Goal: Task Accomplishment & Management: Manage account settings

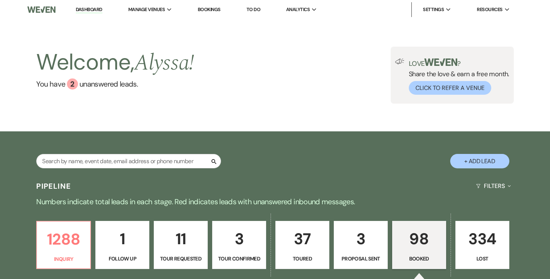
scroll to position [208, 0]
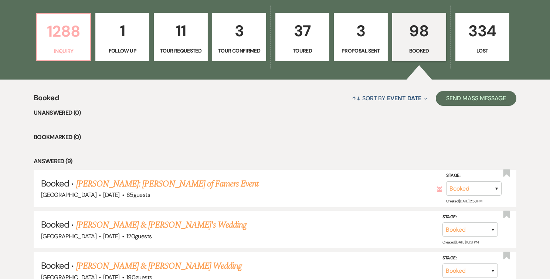
click at [55, 41] on p "1288" at bounding box center [63, 31] width 44 height 25
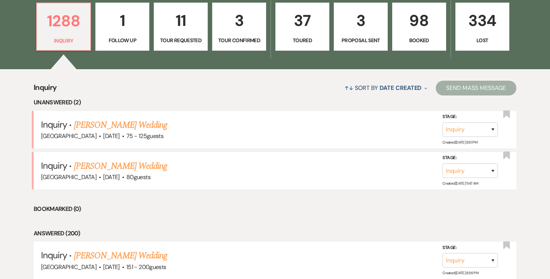
scroll to position [218, 0]
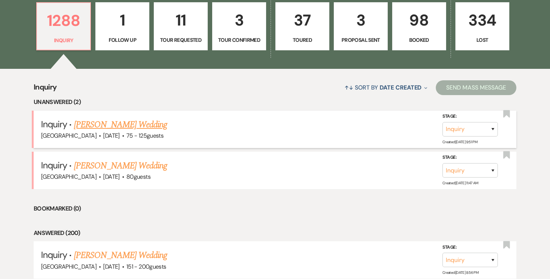
click at [110, 123] on link "[PERSON_NAME] Wedding" at bounding box center [120, 124] width 93 height 13
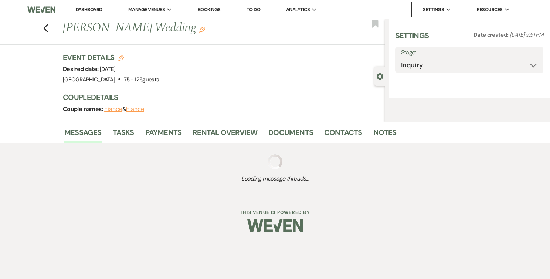
select select "3"
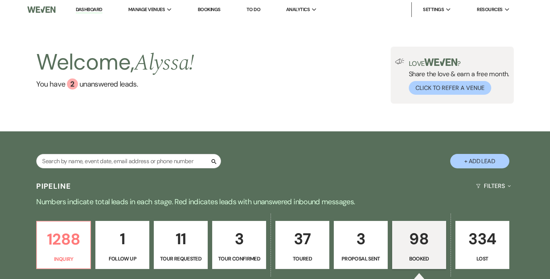
click at [491, 152] on div "Search + Add Lead" at bounding box center [275, 155] width 532 height 40
click at [487, 159] on button "+ Add Lead" at bounding box center [479, 161] width 59 height 14
select select "540"
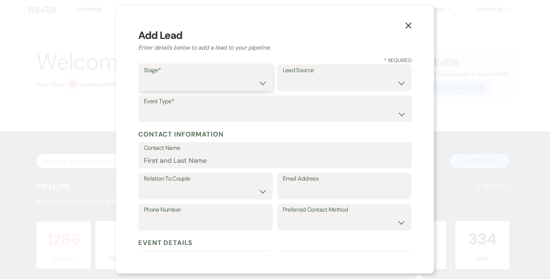
click at [229, 88] on select "Inquiry Follow Up Tour Requested Tour Confirmed Toured Proposal Sent Booked Lost" at bounding box center [205, 83] width 123 height 14
select select "1"
click at [144, 76] on select "Inquiry Follow Up Tour Requested Tour Confirmed Toured Proposal Sent Booked Lost" at bounding box center [205, 83] width 123 height 14
click at [311, 82] on select "Weven Venue Website Instagram Facebook Pinterest Google The Knot Wedding Wire H…" at bounding box center [344, 83] width 123 height 14
select select "5"
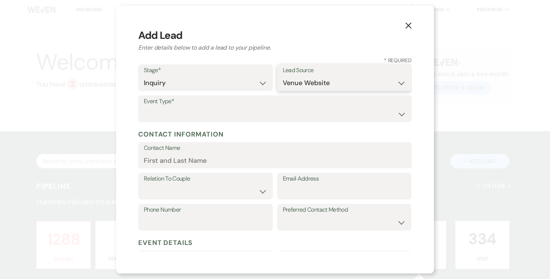
click at [283, 76] on select "Weven Venue Website Instagram Facebook Pinterest Google The Knot Wedding Wire H…" at bounding box center [344, 83] width 123 height 14
click at [280, 118] on select "Wedding Anniversary Party Baby Shower Bachelorette / Bachelor Party Birthday Pa…" at bounding box center [275, 114] width 262 height 14
select select "1"
click at [144, 107] on select "Wedding Anniversary Party Baby Shower Bachelorette / Bachelor Party Birthday Pa…" at bounding box center [275, 114] width 262 height 14
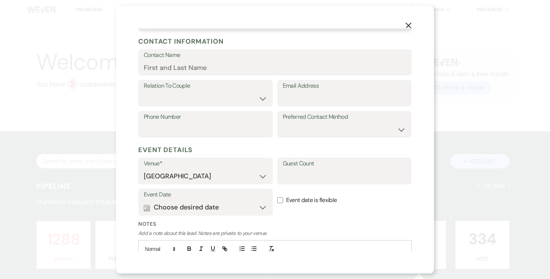
scroll to position [104, 0]
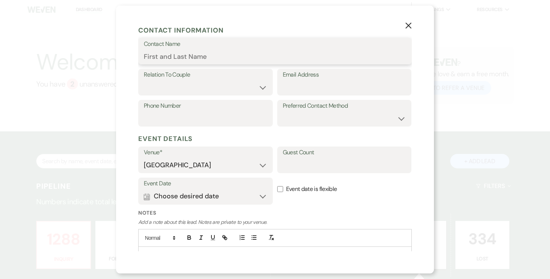
click at [228, 55] on input "Contact Name" at bounding box center [275, 56] width 262 height 14
paste input "[PERSON_NAME]"
type input "[PERSON_NAME]"
click at [214, 79] on label "Relation To Couple" at bounding box center [205, 74] width 123 height 11
click at [211, 87] on select "Couple Planner Parent of Couple Family Member Friend Other" at bounding box center [205, 87] width 123 height 14
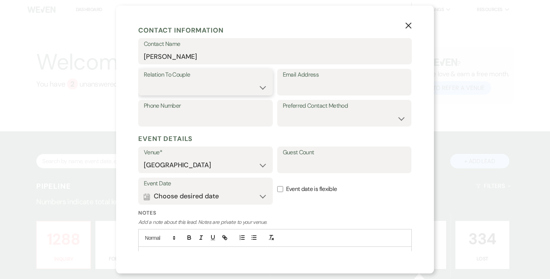
select select "1"
click at [144, 80] on select "Couple Planner Parent of Couple Family Member Friend Other" at bounding box center [205, 87] width 123 height 14
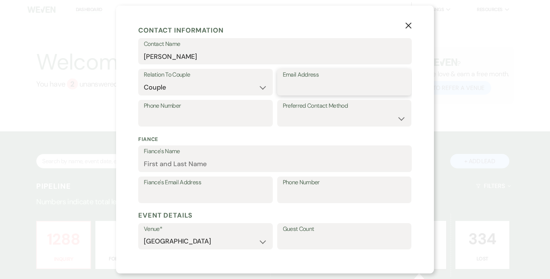
click at [291, 86] on input "Email Address" at bounding box center [344, 87] width 123 height 14
paste input "[PERSON_NAME]"
type input "[PERSON_NAME]"
drag, startPoint x: 334, startPoint y: 87, endPoint x: 259, endPoint y: 86, distance: 74.3
click at [259, 86] on div "Relation To Couple Couple Planner Parent of Couple Family Member Friend Other E…" at bounding box center [274, 84] width 273 height 31
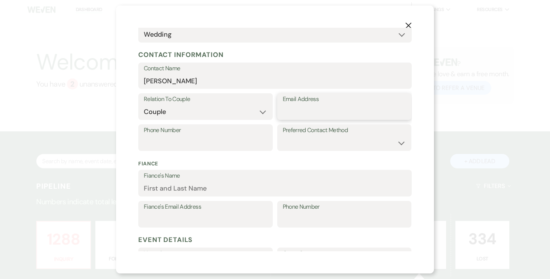
scroll to position [90, 0]
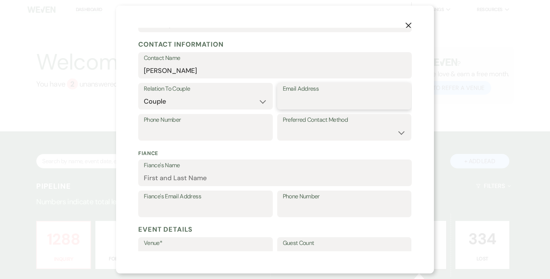
paste input "[EMAIL_ADDRESS][DOMAIN_NAME]"
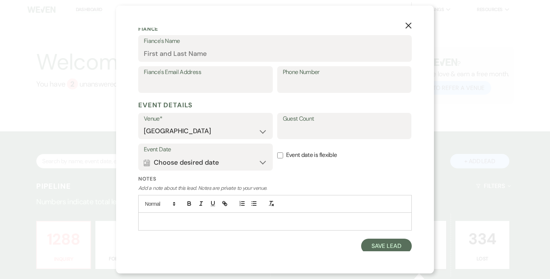
scroll to position [215, 0]
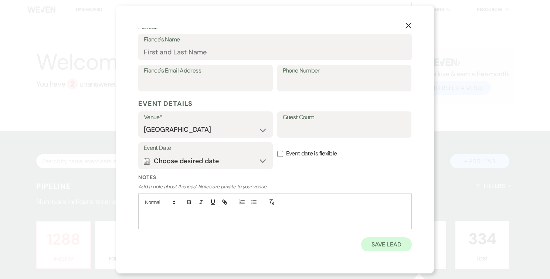
type input "[EMAIL_ADDRESS][DOMAIN_NAME]"
click at [380, 248] on button "Save Lead" at bounding box center [386, 244] width 51 height 15
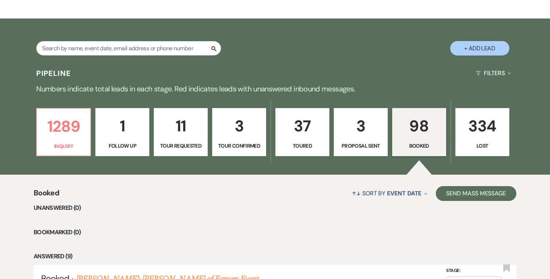
scroll to position [210, 0]
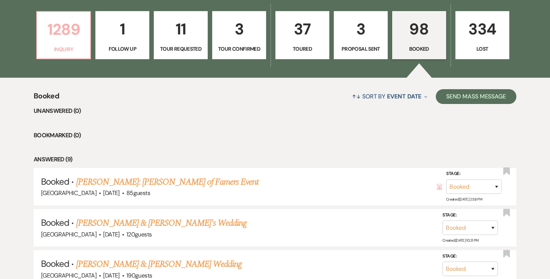
click at [59, 38] on p "1289" at bounding box center [63, 29] width 44 height 25
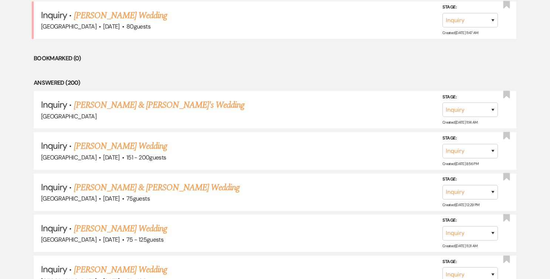
scroll to position [397, 0]
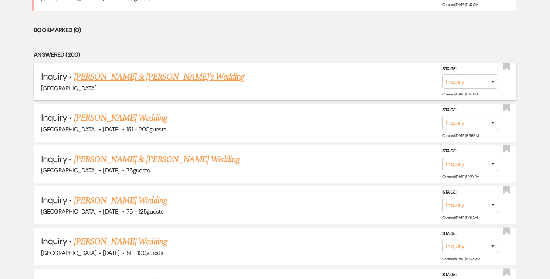
click at [89, 76] on link "[PERSON_NAME] & [PERSON_NAME]'s Wedding" at bounding box center [159, 76] width 171 height 13
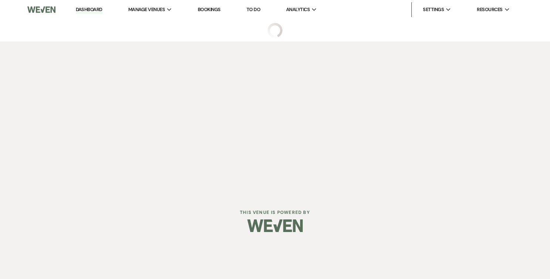
select select "5"
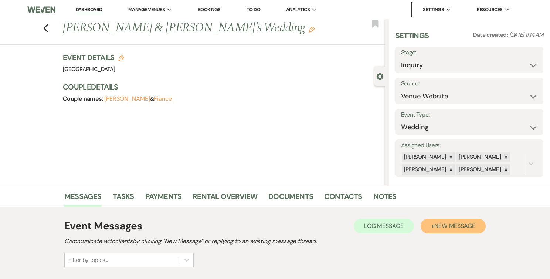
click at [436, 230] on button "+ New Message" at bounding box center [453, 225] width 65 height 15
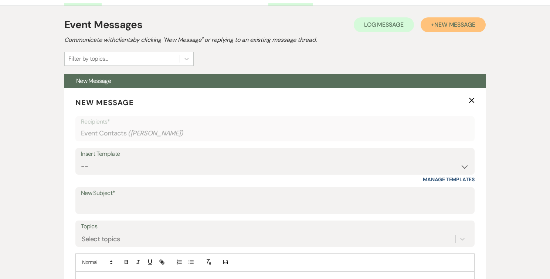
scroll to position [218, 0]
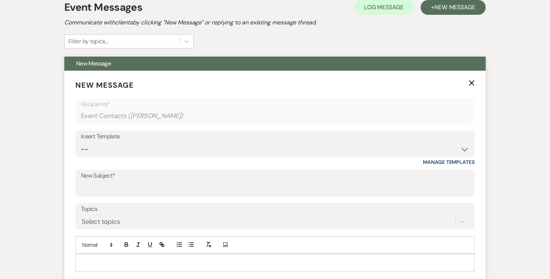
click at [161, 139] on div "Insert Template" at bounding box center [275, 136] width 388 height 11
click at [161, 144] on select "--" at bounding box center [275, 149] width 388 height 14
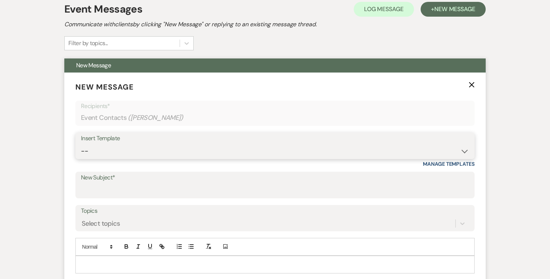
scroll to position [227, 0]
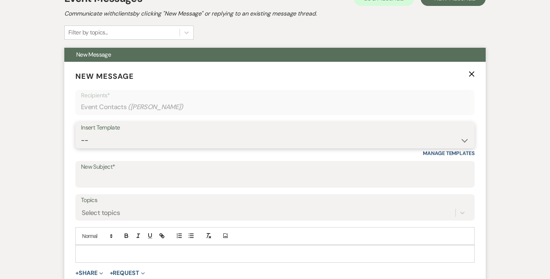
click at [368, 135] on select "--" at bounding box center [275, 140] width 388 height 14
click at [421, 135] on select "--" at bounding box center [275, 140] width 388 height 14
click at [421, 135] on select "-- Weven Planning Portal Introduction (Booked Events) Follow Up Intro Email- Da…" at bounding box center [275, 140] width 388 height 14
select select "419"
click at [81, 133] on select "-- Weven Planning Portal Introduction (Booked Events) Follow Up Intro Email- Da…" at bounding box center [275, 140] width 388 height 14
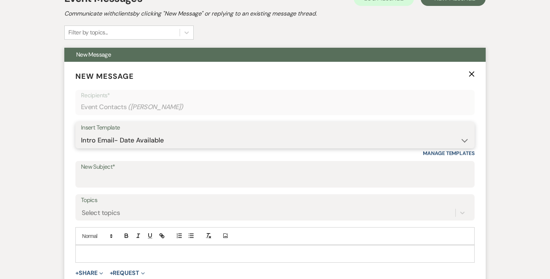
type input "Congratulations and Thank you for your interest in The Herreshoff Museum!"
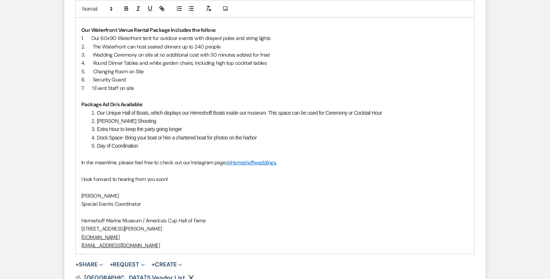
scroll to position [676, 0]
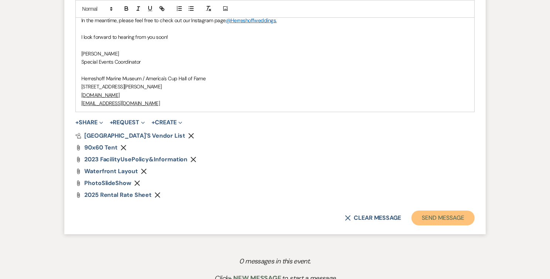
drag, startPoint x: 416, startPoint y: 206, endPoint x: 430, endPoint y: 175, distance: 34.4
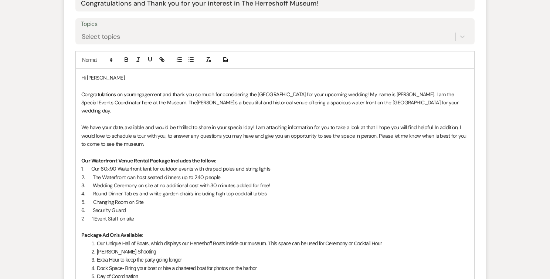
scroll to position [391, 0]
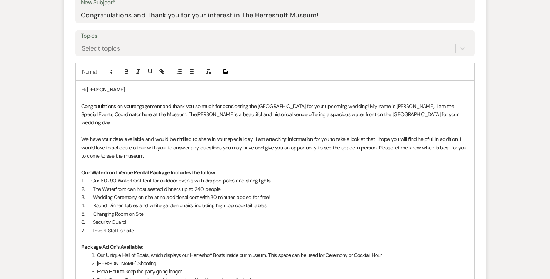
click at [122, 135] on p "We have your date, available and would be thrilled to share in your special day…" at bounding box center [274, 147] width 387 height 25
drag, startPoint x: 137, startPoint y: 130, endPoint x: 147, endPoint y: 132, distance: 10.1
click at [137, 135] on p "We have dates available and would be thrilled to share in your special day! I a…" at bounding box center [274, 147] width 387 height 25
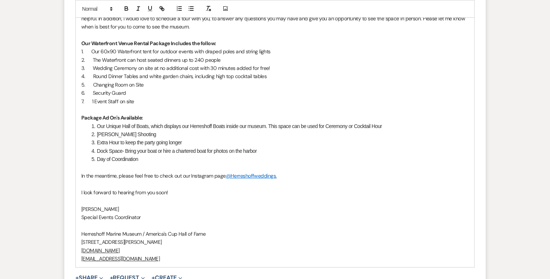
scroll to position [664, 0]
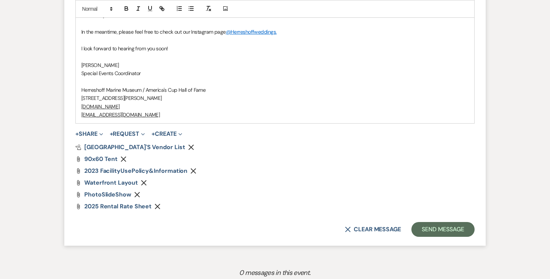
click at [449, 225] on button "Send Message" at bounding box center [442, 229] width 63 height 15
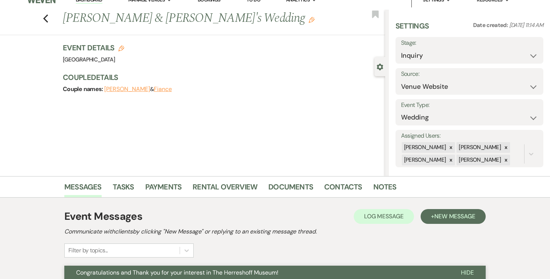
scroll to position [0, 0]
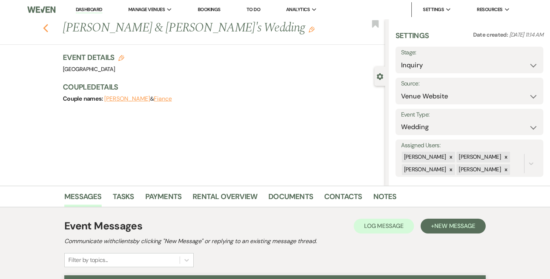
click at [47, 29] on icon "Previous" at bounding box center [46, 28] width 6 height 9
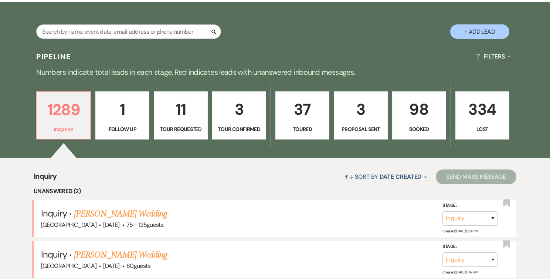
scroll to position [109, 0]
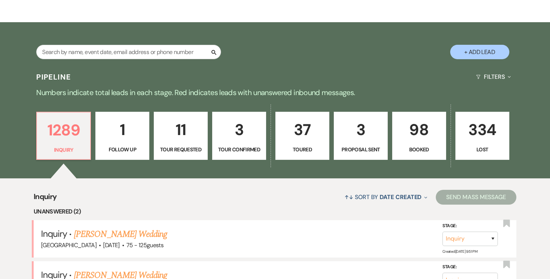
click at [477, 53] on button "+ Add Lead" at bounding box center [479, 52] width 59 height 14
select select "540"
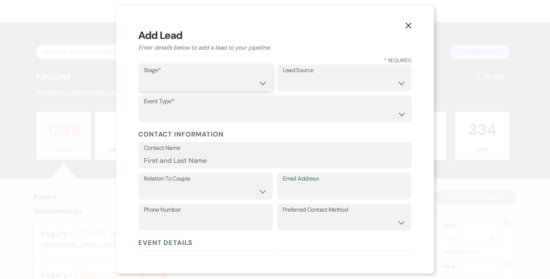
click at [205, 81] on select "Inquiry Follow Up Tour Requested Tour Confirmed Toured Proposal Sent Booked Lost" at bounding box center [205, 83] width 123 height 14
select select "1"
click at [144, 76] on select "Inquiry Follow Up Tour Requested Tour Confirmed Toured Proposal Sent Booked Lost" at bounding box center [205, 83] width 123 height 14
click at [289, 81] on select "Weven Venue Website Instagram Facebook Pinterest Google The Knot Wedding Wire H…" at bounding box center [344, 83] width 123 height 14
click at [283, 76] on select "Weven Venue Website Instagram Facebook Pinterest Google The Knot Wedding Wire H…" at bounding box center [344, 83] width 123 height 14
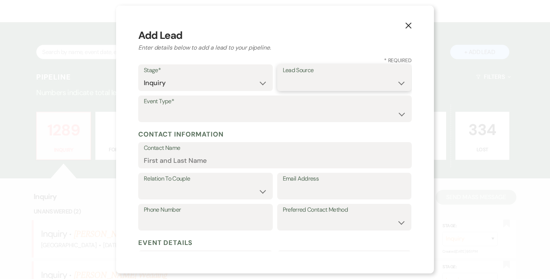
click at [291, 84] on select "Weven Venue Website Instagram Facebook Pinterest Google The Knot Wedding Wire H…" at bounding box center [344, 83] width 123 height 14
select select "5"
click at [283, 76] on select "Weven Venue Website Instagram Facebook Pinterest Google The Knot Wedding Wire H…" at bounding box center [344, 83] width 123 height 14
click at [276, 114] on select "Wedding Anniversary Party Baby Shower Bachelorette / Bachelor Party Birthday Pa…" at bounding box center [275, 114] width 262 height 14
select select "1"
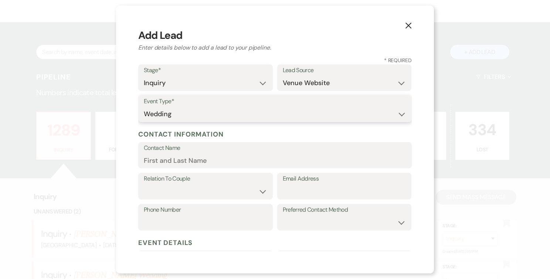
click at [144, 107] on select "Wedding Anniversary Party Baby Shower Bachelorette / Bachelor Party Birthday Pa…" at bounding box center [275, 114] width 262 height 14
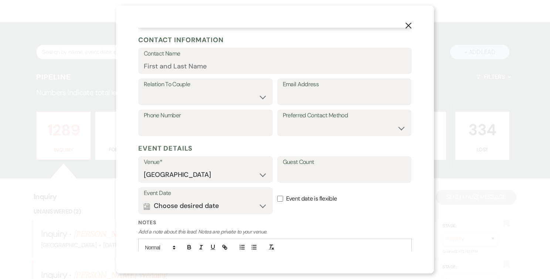
scroll to position [93, 0]
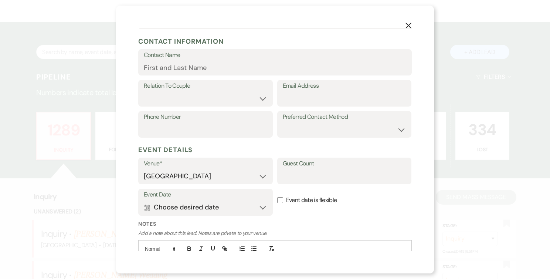
click at [242, 89] on label "Relation To Couple" at bounding box center [205, 86] width 123 height 11
click at [248, 93] on select "Couple Planner Parent of Couple Family Member Friend Other" at bounding box center [205, 98] width 123 height 14
select select "3"
click at [144, 91] on select "Couple Planner Parent of Couple Family Member Friend Other" at bounding box center [205, 98] width 123 height 14
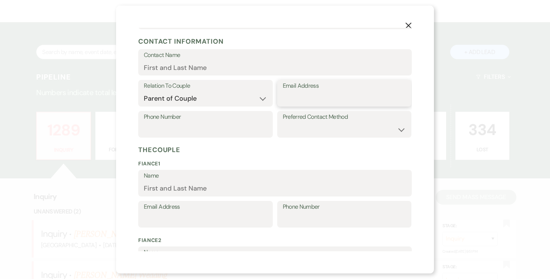
click at [309, 97] on input "Email Address" at bounding box center [344, 98] width 123 height 14
paste input "[EMAIL_ADDRESS][DOMAIN_NAME]"
type input "[EMAIL_ADDRESS][DOMAIN_NAME]"
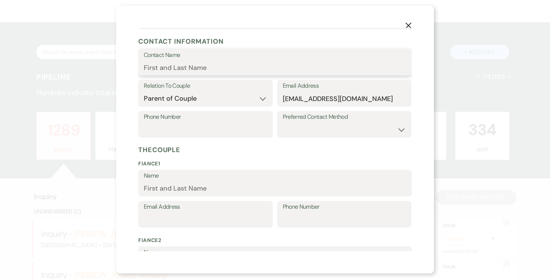
click at [308, 69] on input "Contact Name" at bounding box center [275, 67] width 262 height 14
paste input "[PERSON_NAME]"
type input "[PERSON_NAME]"
click at [197, 159] on div "The Couple Fiance 1 Name Email Address Phone Number Fiance 2 Name Email Address…" at bounding box center [274, 225] width 273 height 166
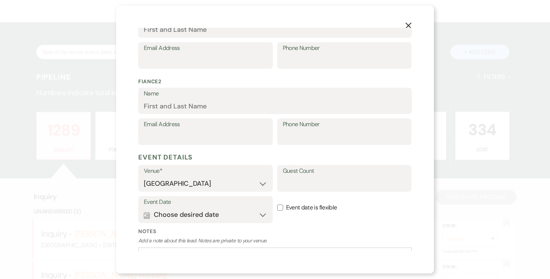
scroll to position [305, 0]
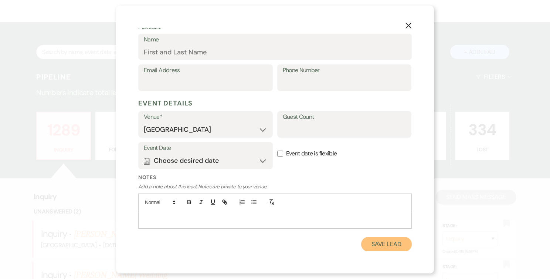
click at [387, 246] on button "Save Lead" at bounding box center [386, 244] width 51 height 15
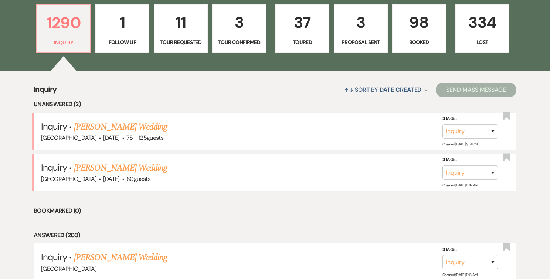
scroll to position [265, 0]
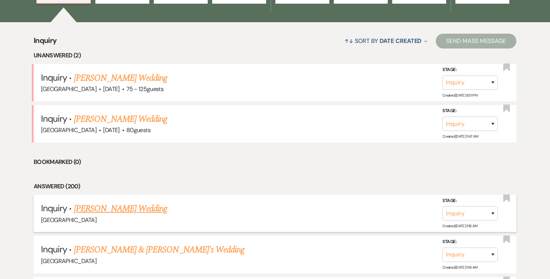
click at [145, 206] on link "[PERSON_NAME] Wedding" at bounding box center [120, 208] width 93 height 13
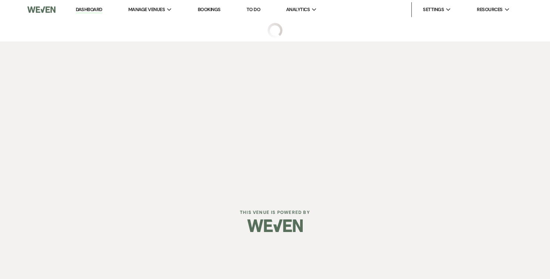
select select "5"
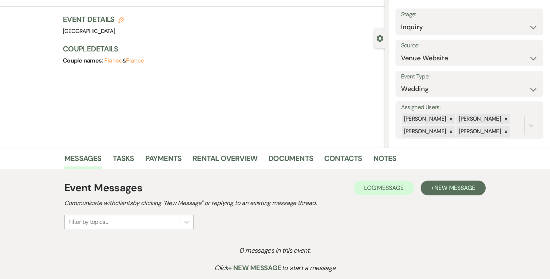
scroll to position [104, 0]
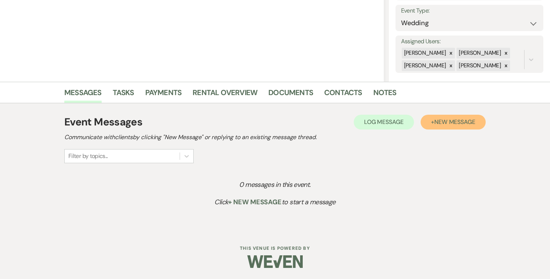
click at [459, 124] on span "New Message" at bounding box center [454, 122] width 41 height 8
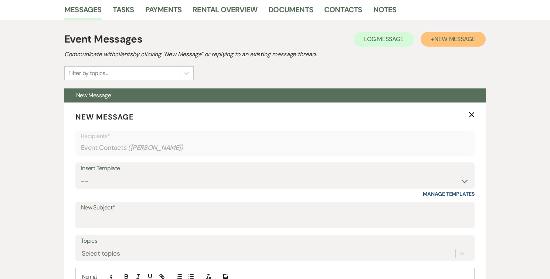
scroll to position [224, 0]
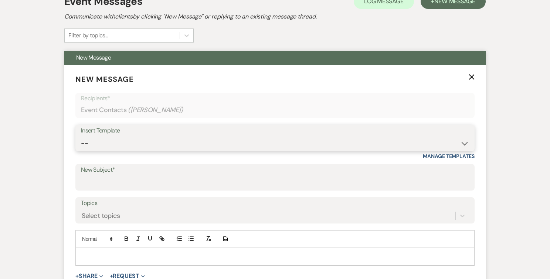
click at [242, 142] on select "-- Weven Planning Portal Introduction (Booked Events) Follow Up Intro Email- Da…" at bounding box center [275, 143] width 388 height 14
select select "419"
click at [81, 136] on select "-- Weven Planning Portal Introduction (Booked Events) Follow Up Intro Email- Da…" at bounding box center [275, 143] width 388 height 14
type input "Congratulations and Thank you for your interest in The Herreshoff Museum!"
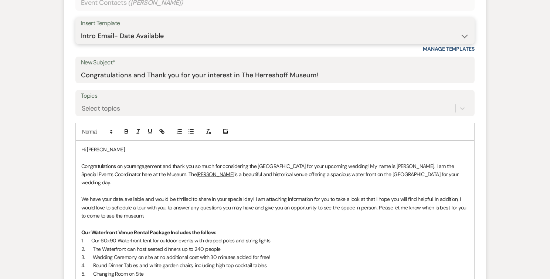
scroll to position [367, 0]
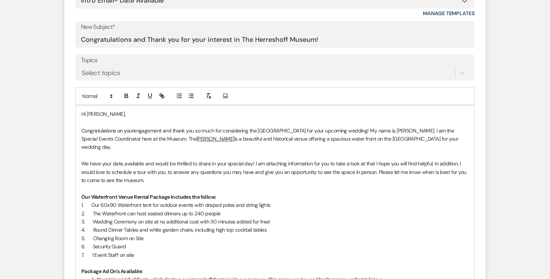
click at [122, 159] on p "We have your date, available and would be thrilled to share in your special day…" at bounding box center [274, 171] width 387 height 25
click at [178, 160] on strong at bounding box center [178, 163] width 1 height 7
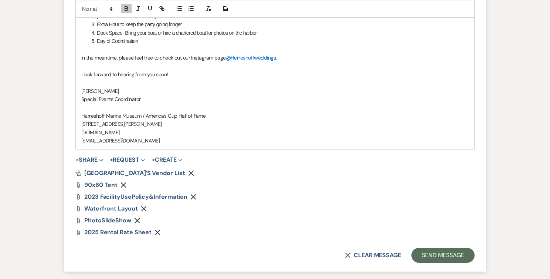
scroll to position [678, 0]
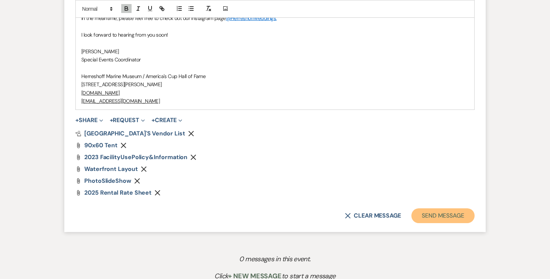
click at [436, 208] on button "Send Message" at bounding box center [442, 215] width 63 height 15
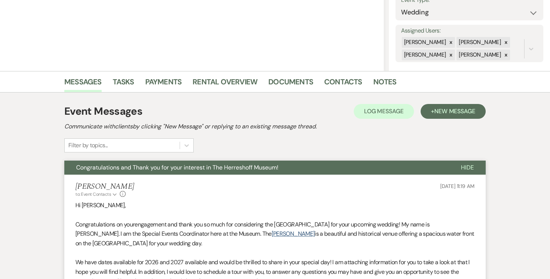
scroll to position [0, 0]
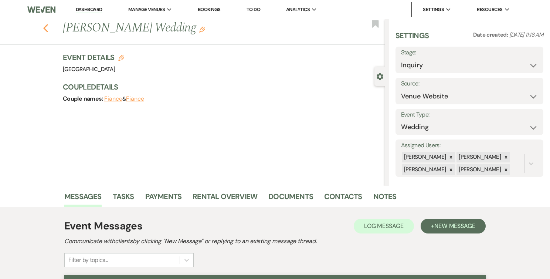
click at [44, 28] on use "button" at bounding box center [45, 28] width 5 height 8
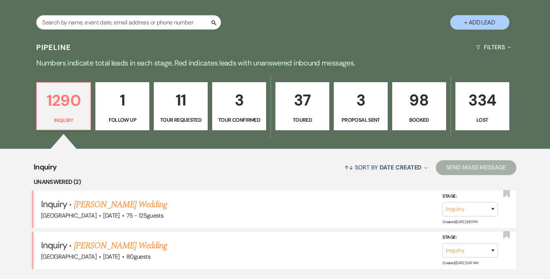
scroll to position [123, 0]
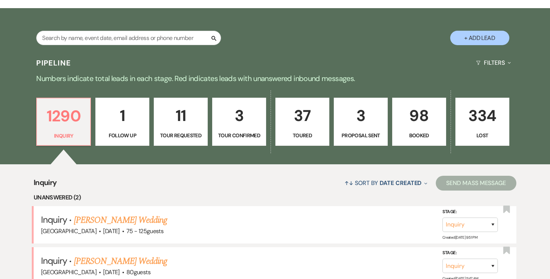
click at [458, 43] on button "+ Add Lead" at bounding box center [479, 38] width 59 height 14
select select "540"
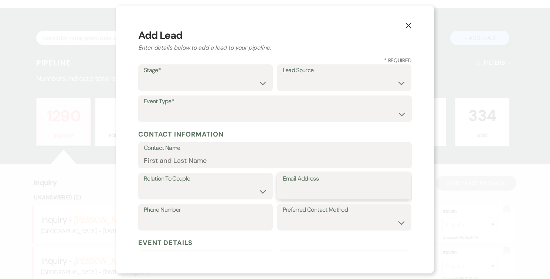
click at [296, 188] on input "Email Address" at bounding box center [344, 191] width 123 height 14
paste input "[EMAIL_ADDRESS][DOMAIN_NAME]"
type input "[EMAIL_ADDRESS][DOMAIN_NAME]"
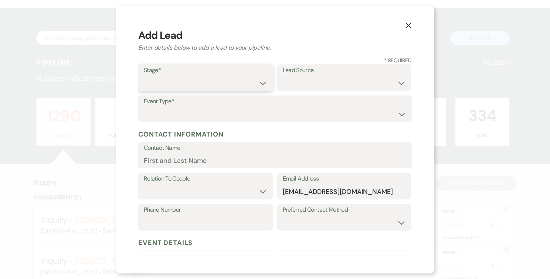
click at [241, 84] on select "Inquiry Follow Up Tour Requested Tour Confirmed Toured Proposal Sent Booked Lost" at bounding box center [205, 83] width 123 height 14
select select "1"
click at [144, 76] on select "Inquiry Follow Up Tour Requested Tour Confirmed Toured Proposal Sent Booked Lost" at bounding box center [205, 83] width 123 height 14
click at [303, 81] on select "Weven Venue Website Instagram Facebook Pinterest Google The Knot Wedding Wire H…" at bounding box center [344, 83] width 123 height 14
click at [283, 76] on select "Weven Venue Website Instagram Facebook Pinterest Google The Knot Wedding Wire H…" at bounding box center [344, 83] width 123 height 14
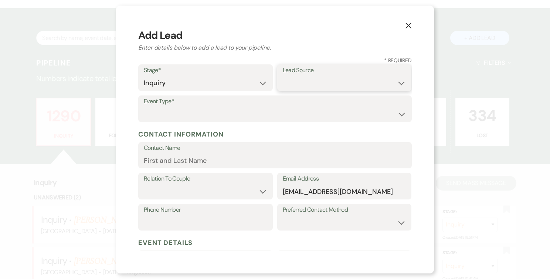
click at [303, 83] on select "Weven Venue Website Instagram Facebook Pinterest Google The Knot Wedding Wire H…" at bounding box center [344, 83] width 123 height 14
select select "5"
click at [283, 76] on select "Weven Venue Website Instagram Facebook Pinterest Google The Knot Wedding Wire H…" at bounding box center [344, 83] width 123 height 14
click at [283, 117] on select "Wedding Anniversary Party Baby Shower Bachelorette / Bachelor Party Birthday Pa…" at bounding box center [275, 114] width 262 height 14
select select "1"
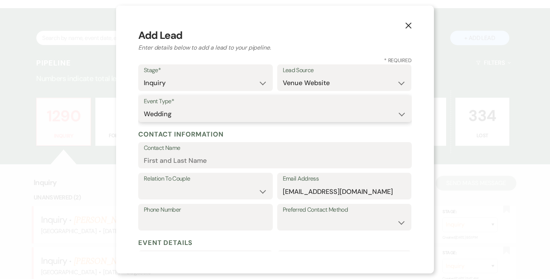
click at [144, 107] on select "Wedding Anniversary Party Baby Shower Bachelorette / Bachelor Party Birthday Pa…" at bounding box center [275, 114] width 262 height 14
click at [187, 157] on input "Contact Name" at bounding box center [275, 160] width 262 height 14
paste input "[PERSON_NAME]"
type input "[PERSON_NAME]"
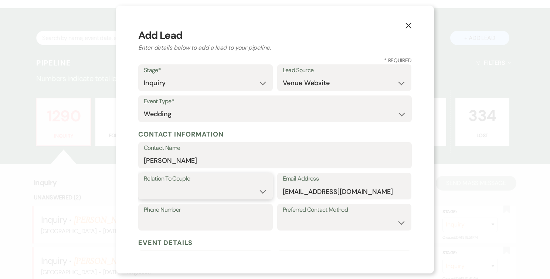
click at [235, 188] on select "Couple Planner Parent of Couple Family Member Friend Other" at bounding box center [205, 191] width 123 height 14
select select "1"
click at [144, 184] on select "Couple Planner Parent of Couple Family Member Friend Other" at bounding box center [205, 191] width 123 height 14
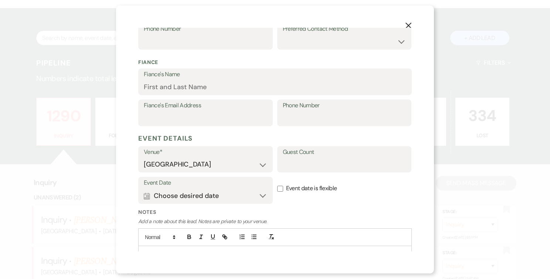
scroll to position [215, 0]
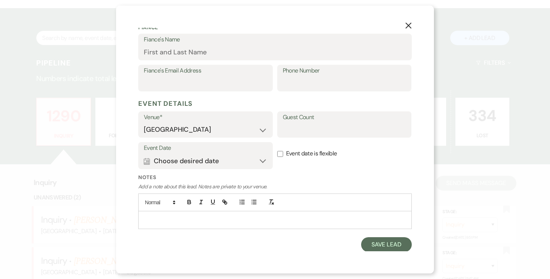
click at [228, 149] on label "Event Date" at bounding box center [205, 148] width 123 height 11
click at [241, 159] on button "Calendar Choose desired date Expand" at bounding box center [205, 160] width 123 height 15
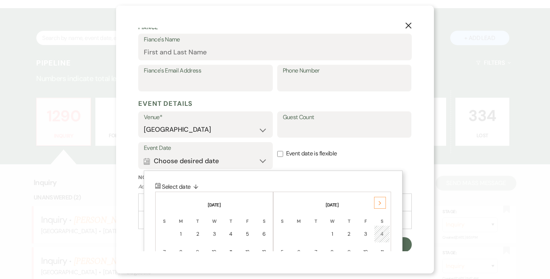
click at [379, 207] on div "Next" at bounding box center [380, 203] width 12 height 12
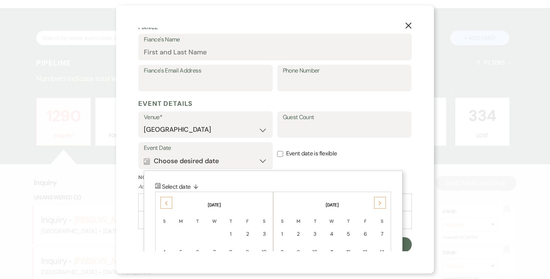
click at [379, 207] on div "Next" at bounding box center [380, 203] width 12 height 12
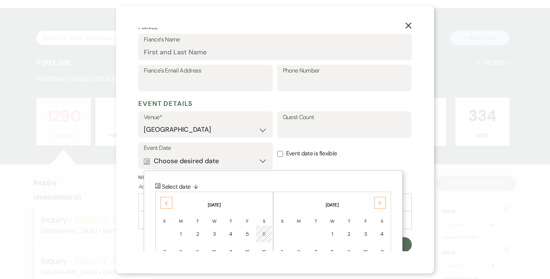
click at [379, 207] on div "Next" at bounding box center [380, 203] width 12 height 12
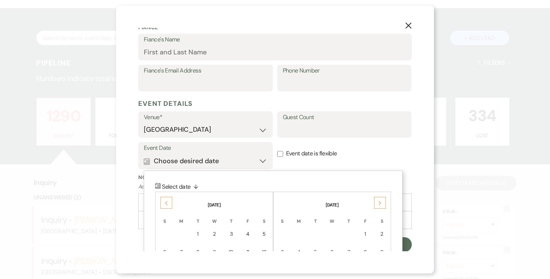
click at [379, 207] on div "Next" at bounding box center [380, 203] width 12 height 12
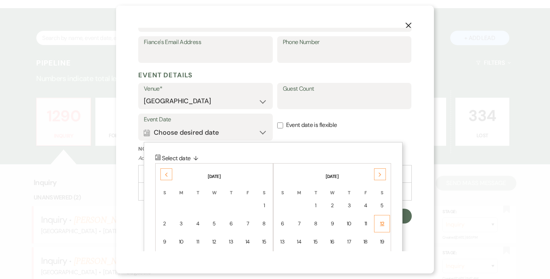
scroll to position [242, 0]
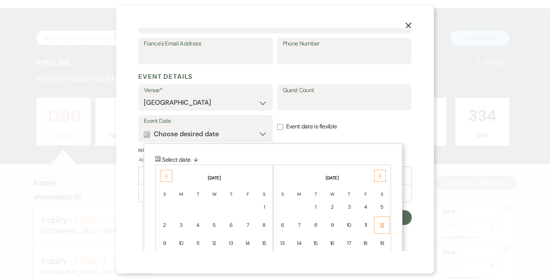
click at [385, 223] on div "12" at bounding box center [382, 225] width 6 height 8
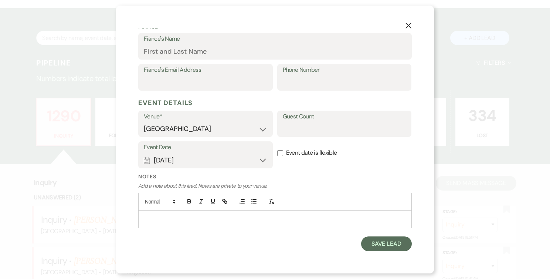
scroll to position [215, 0]
click at [385, 245] on button "Save Lead" at bounding box center [386, 244] width 51 height 15
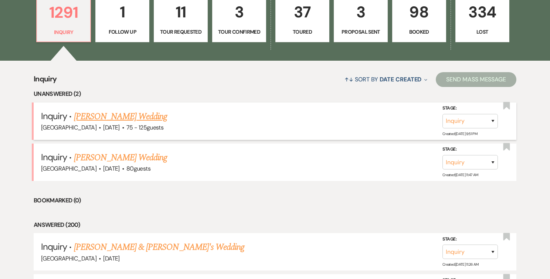
scroll to position [227, 0]
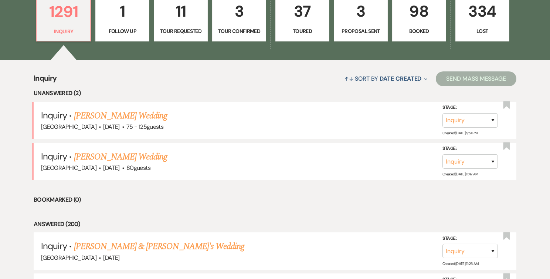
click at [144, 246] on link "[PERSON_NAME] & [PERSON_NAME]'s Wedding" at bounding box center [159, 245] width 171 height 13
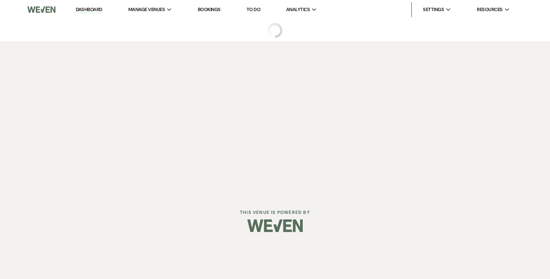
select select "5"
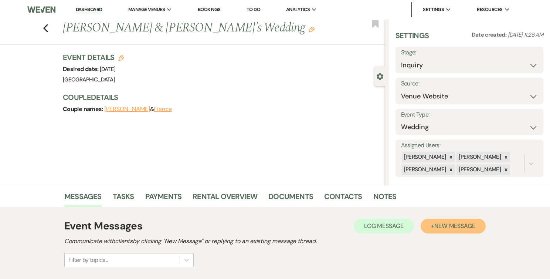
click at [435, 225] on span "New Message" at bounding box center [454, 226] width 41 height 8
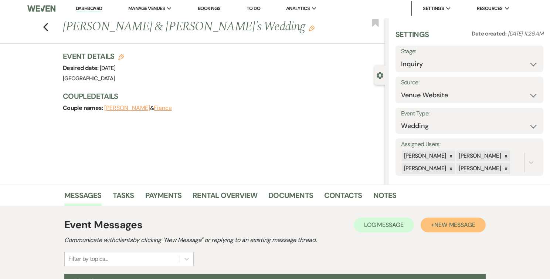
scroll to position [184, 0]
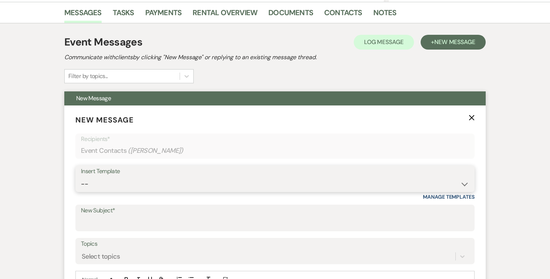
click at [178, 184] on select "-- Weven Planning Portal Introduction (Booked Events) Follow Up Intro Email- Da…" at bounding box center [275, 184] width 388 height 14
select select "419"
click at [81, 177] on select "-- Weven Planning Portal Introduction (Booked Events) Follow Up Intro Email- Da…" at bounding box center [275, 184] width 388 height 14
type input "Congratulations and Thank you for your interest in The Herreshoff Museum!"
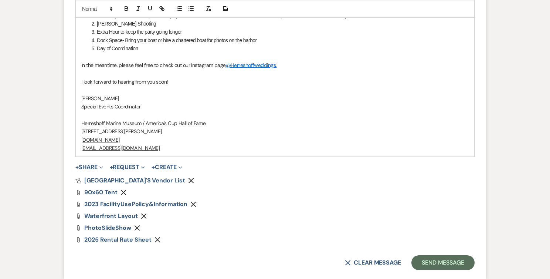
scroll to position [633, 0]
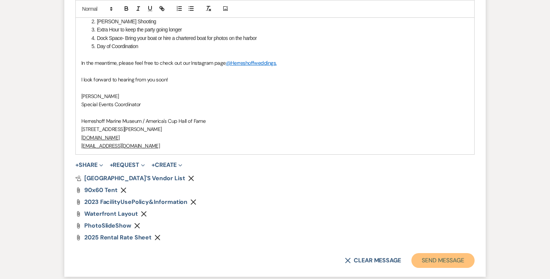
click at [443, 253] on button "Send Message" at bounding box center [442, 260] width 63 height 15
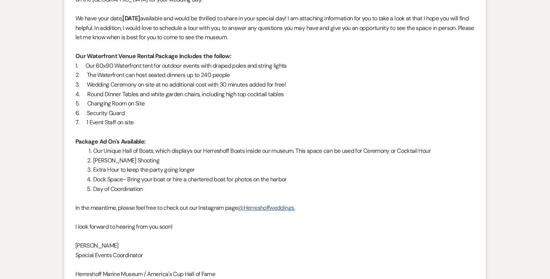
scroll to position [0, 0]
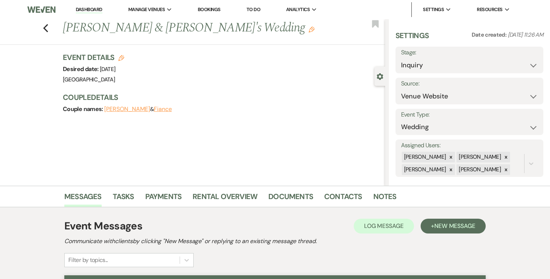
click at [91, 8] on link "Dashboard" at bounding box center [89, 9] width 27 height 7
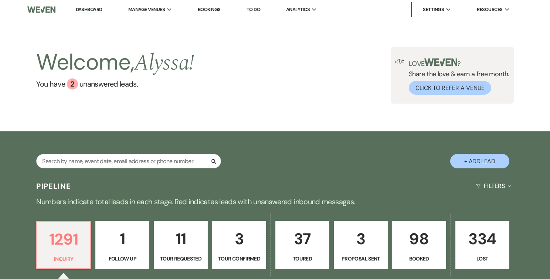
click at [485, 156] on button "+ Add Lead" at bounding box center [479, 161] width 59 height 14
select select "540"
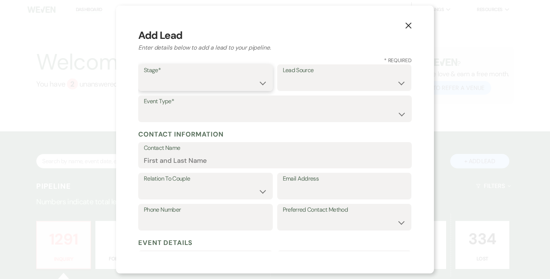
click at [201, 79] on select "Inquiry Follow Up Tour Requested Tour Confirmed Toured Proposal Sent Booked Lost" at bounding box center [205, 83] width 123 height 14
select select "1"
click at [144, 76] on select "Inquiry Follow Up Tour Requested Tour Confirmed Toured Proposal Sent Booked Lost" at bounding box center [205, 83] width 123 height 14
click at [231, 116] on select "Wedding Anniversary Party Baby Shower Bachelorette / Bachelor Party Birthday Pa…" at bounding box center [275, 114] width 262 height 14
select select "1"
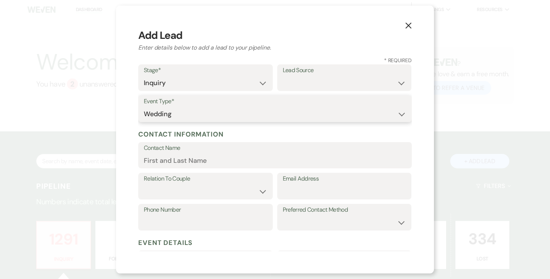
click at [144, 107] on select "Wedding Anniversary Party Baby Shower Bachelorette / Bachelor Party Birthday Pa…" at bounding box center [275, 114] width 262 height 14
click at [298, 79] on select "Weven Venue Website Instagram Facebook Pinterest Google The Knot Wedding Wire H…" at bounding box center [344, 83] width 123 height 14
select select "5"
click at [283, 76] on select "Weven Venue Website Instagram Facebook Pinterest Google The Knot Wedding Wire H…" at bounding box center [344, 83] width 123 height 14
click at [224, 157] on input "Contact Name" at bounding box center [275, 160] width 262 height 14
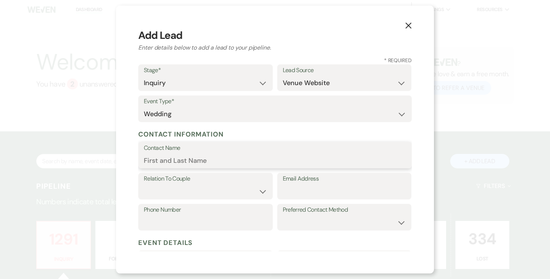
paste input "[EMAIL_ADDRESS][DOMAIN_NAME]"
type input "[EMAIL_ADDRESS][DOMAIN_NAME]"
click at [290, 187] on input "Email Address" at bounding box center [344, 191] width 123 height 14
paste input "[EMAIL_ADDRESS][DOMAIN_NAME]"
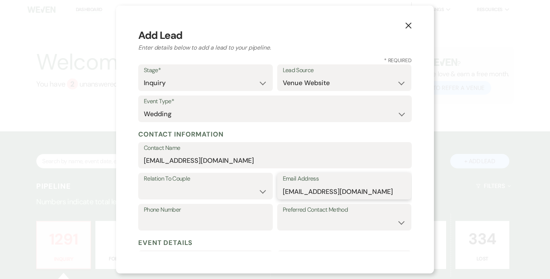
type input "[EMAIL_ADDRESS][DOMAIN_NAME]"
drag, startPoint x: 226, startPoint y: 160, endPoint x: 137, endPoint y: 157, distance: 89.1
click at [137, 157] on div "X Add Lead Enter details below to add a lead to your pipeline. * Required Stage…" at bounding box center [275, 140] width 318 height 268
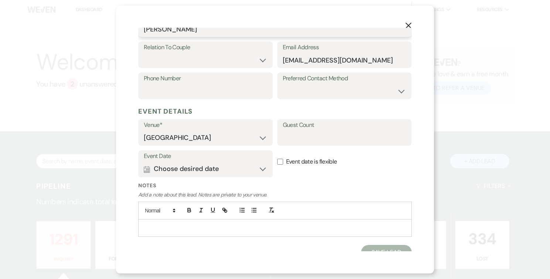
scroll to position [139, 0]
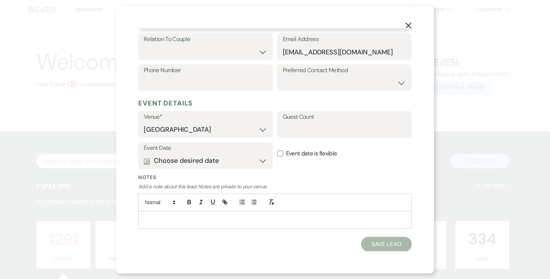
type input "[PERSON_NAME]"
click at [326, 131] on input "Guest Count" at bounding box center [344, 129] width 123 height 14
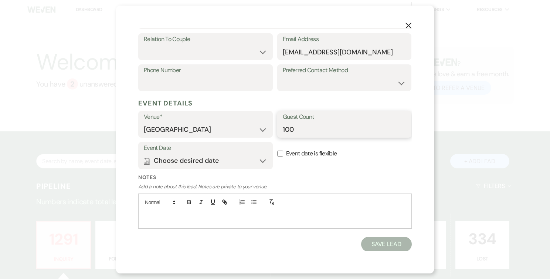
type input "100"
click at [367, 243] on button "Save Lead" at bounding box center [386, 244] width 51 height 15
click at [241, 43] on label "Relation To Couple" at bounding box center [205, 39] width 123 height 11
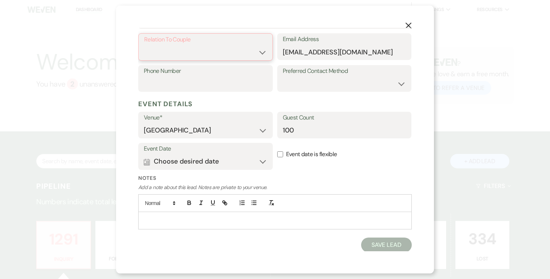
click at [241, 52] on select "Couple Planner Parent of Couple Family Member Friend Other" at bounding box center [205, 52] width 123 height 14
select select "1"
click at [144, 45] on select "Couple Planner Parent of Couple Family Member Friend Other" at bounding box center [205, 52] width 123 height 14
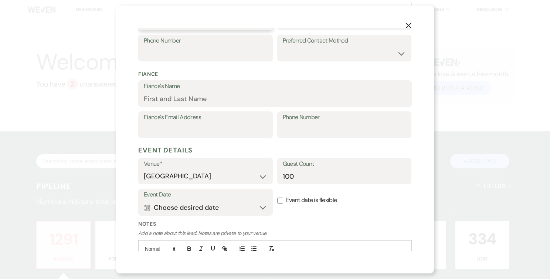
scroll to position [215, 0]
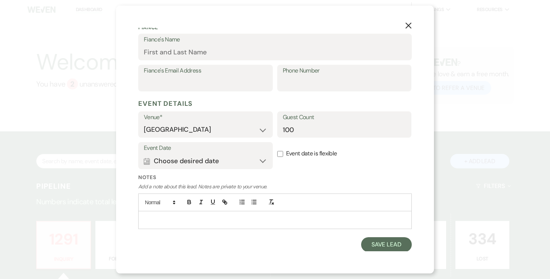
click at [382, 252] on div "X Add Lead Enter details below to add a lead to your pipeline. * Required Stage…" at bounding box center [275, 140] width 318 height 268
click at [384, 245] on button "Save Lead" at bounding box center [386, 244] width 51 height 15
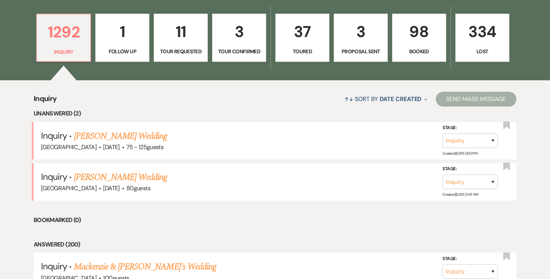
scroll to position [265, 0]
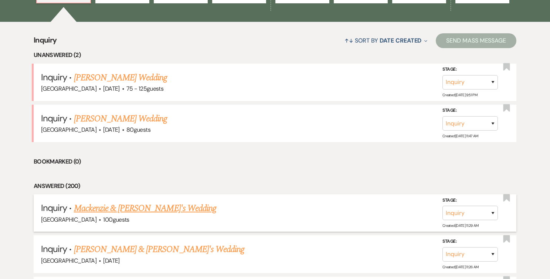
click at [148, 207] on link "Mackenzie & [PERSON_NAME]'s Wedding" at bounding box center [145, 207] width 142 height 13
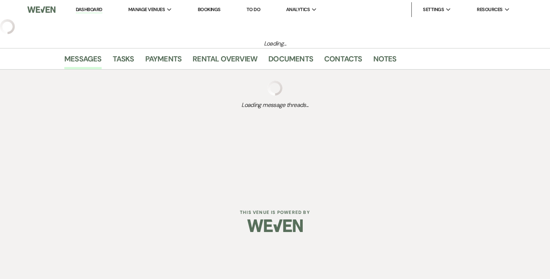
select select "5"
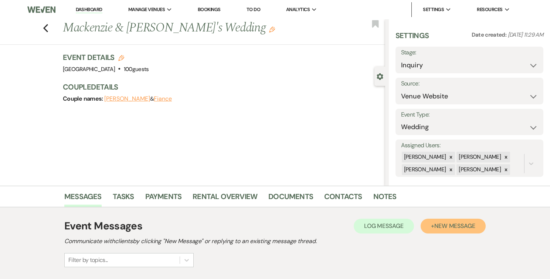
click at [434, 227] on span "New Message" at bounding box center [454, 226] width 41 height 8
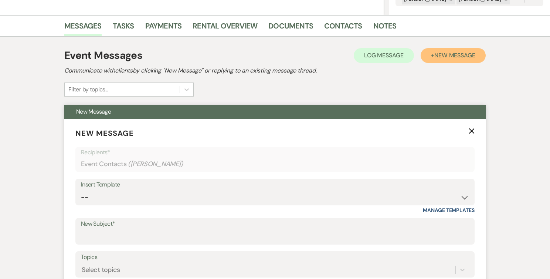
scroll to position [173, 0]
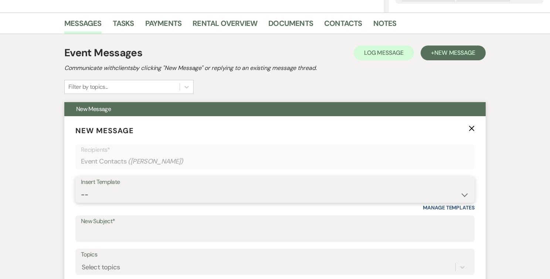
click at [324, 190] on select "-- Weven Planning Portal Introduction (Booked Events) Follow Up Intro Email- Da…" at bounding box center [275, 194] width 388 height 14
select select "419"
click at [81, 187] on select "-- Weven Planning Portal Introduction (Booked Events) Follow Up Intro Email- Da…" at bounding box center [275, 194] width 388 height 14
type input "Congratulations and Thank you for your interest in The Herreshoff Museum!"
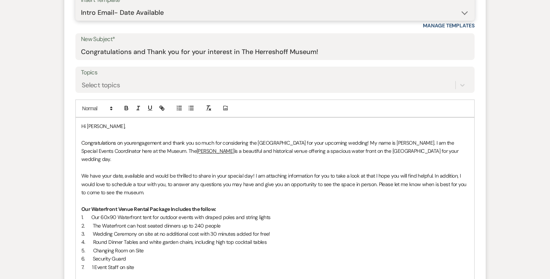
scroll to position [351, 0]
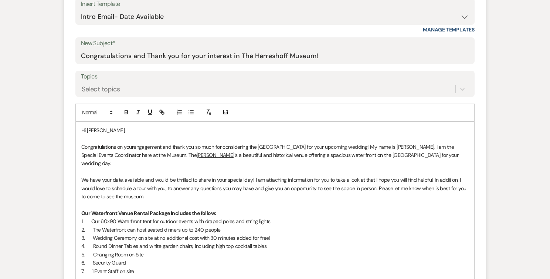
click at [125, 176] on p "We have your date, available and would be thrilled to share in your special day…" at bounding box center [274, 188] width 387 height 25
click at [135, 176] on p "We have dates available and would be thrilled to share in your special day! I a…" at bounding box center [274, 188] width 387 height 25
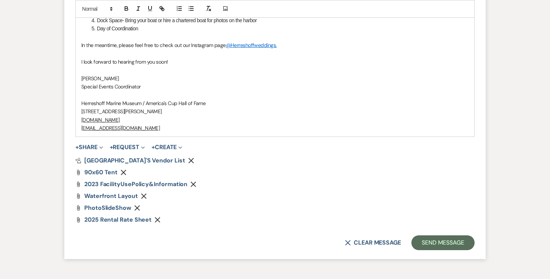
scroll to position [657, 0]
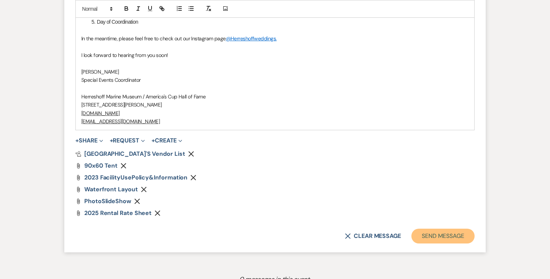
click at [427, 229] on button "Send Message" at bounding box center [442, 235] width 63 height 15
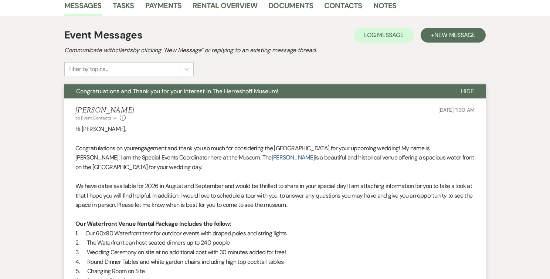
scroll to position [0, 0]
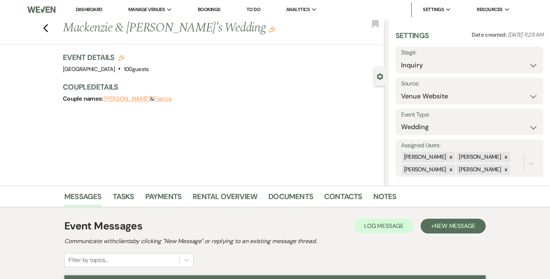
click at [93, 9] on link "Dashboard" at bounding box center [89, 9] width 27 height 7
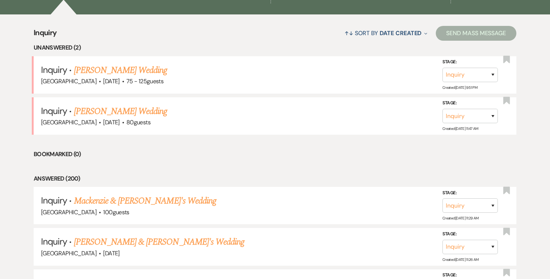
scroll to position [377, 0]
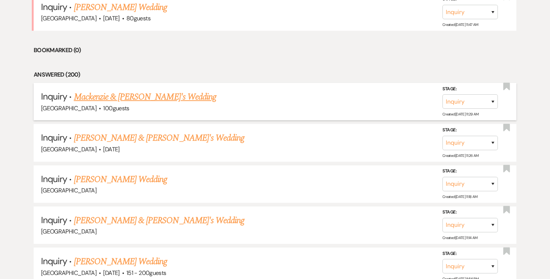
click at [153, 96] on link "Mackenzie & [PERSON_NAME]'s Wedding" at bounding box center [145, 96] width 142 height 13
select select "5"
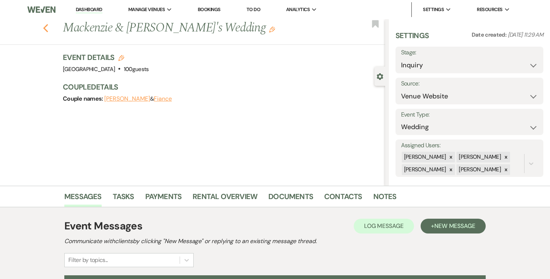
click at [47, 26] on use "button" at bounding box center [45, 28] width 5 height 8
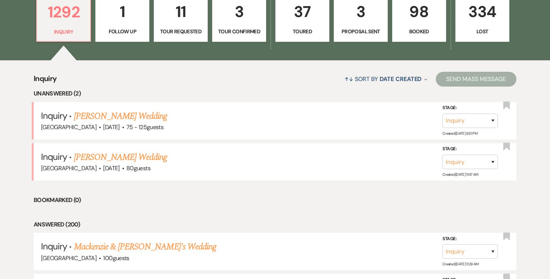
scroll to position [154, 0]
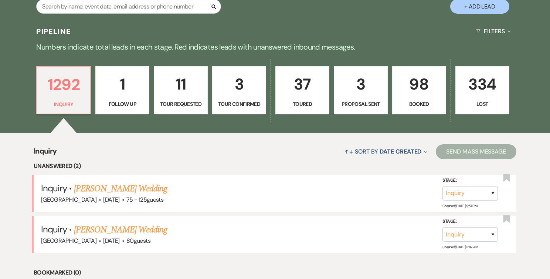
click at [480, 10] on button "+ Add Lead" at bounding box center [479, 6] width 59 height 14
select select "540"
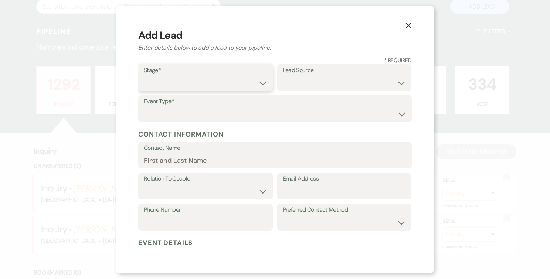
click at [257, 84] on select "Inquiry Follow Up Tour Requested Tour Confirmed Toured Proposal Sent Booked Lost" at bounding box center [205, 83] width 123 height 14
select select "1"
click at [144, 76] on select "Inquiry Follow Up Tour Requested Tour Confirmed Toured Proposal Sent Booked Lost" at bounding box center [205, 83] width 123 height 14
click at [296, 86] on select "Weven Venue Website Instagram Facebook Pinterest Google The Knot Wedding Wire H…" at bounding box center [344, 83] width 123 height 14
select select "5"
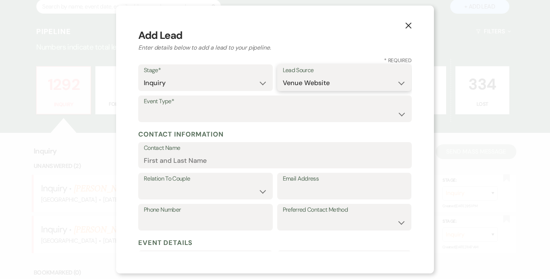
click at [283, 76] on select "Weven Venue Website Instagram Facebook Pinterest Google The Knot Wedding Wire H…" at bounding box center [344, 83] width 123 height 14
click at [270, 114] on select "Wedding Anniversary Party Baby Shower Bachelorette / Bachelor Party Birthday Pa…" at bounding box center [275, 114] width 262 height 14
select select "1"
click at [144, 107] on select "Wedding Anniversary Party Baby Shower Bachelorette / Bachelor Party Birthday Pa…" at bounding box center [275, 114] width 262 height 14
click at [223, 161] on input "Contact Name" at bounding box center [275, 160] width 262 height 14
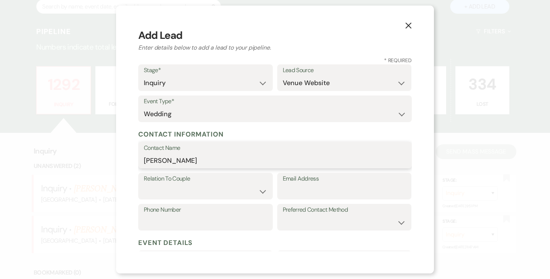
type input "[PERSON_NAME]"
click at [205, 193] on select "Couple Planner Parent of Couple Family Member Friend Other" at bounding box center [205, 191] width 123 height 14
select select "1"
click at [144, 184] on select "Couple Planner Parent of Couple Family Member Friend Other" at bounding box center [205, 191] width 123 height 14
click at [294, 191] on input "Email Address" at bounding box center [344, 191] width 123 height 14
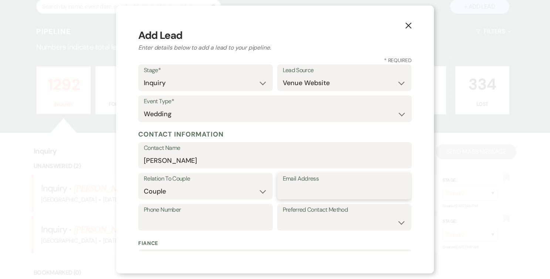
click at [294, 191] on input "Email Address" at bounding box center [344, 191] width 123 height 14
paste input "[EMAIL_ADDRESS][DOMAIN_NAME]"
type input "[EMAIL_ADDRESS][DOMAIN_NAME]"
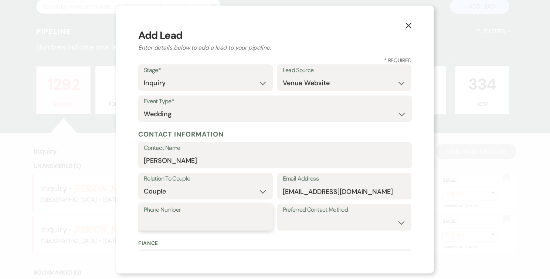
click at [246, 218] on input "Phone Number" at bounding box center [205, 222] width 123 height 14
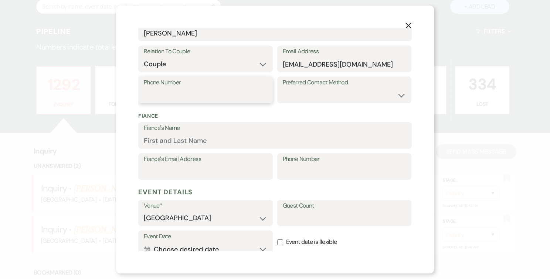
scroll to position [138, 0]
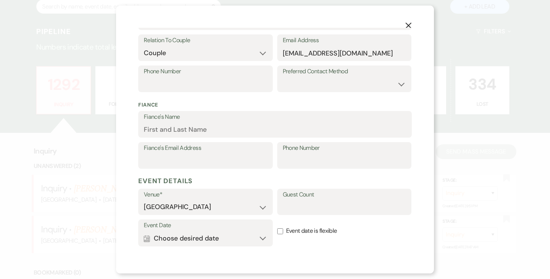
click at [280, 105] on p "Fiance" at bounding box center [274, 105] width 273 height 8
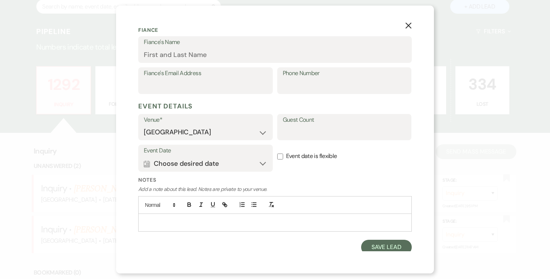
scroll to position [215, 0]
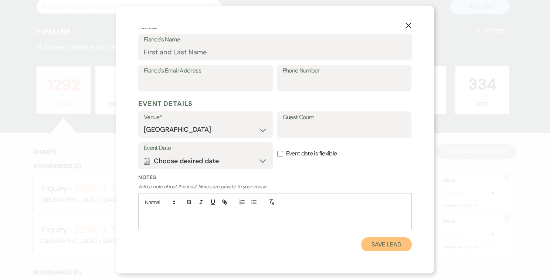
click at [381, 242] on button "Save Lead" at bounding box center [386, 244] width 51 height 15
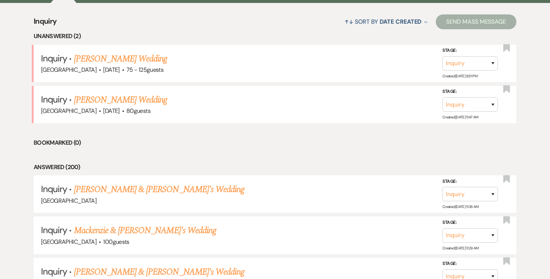
scroll to position [324, 0]
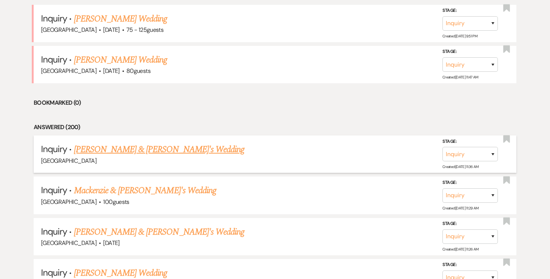
click at [174, 149] on link "[PERSON_NAME] & [PERSON_NAME]'s Wedding" at bounding box center [159, 149] width 171 height 13
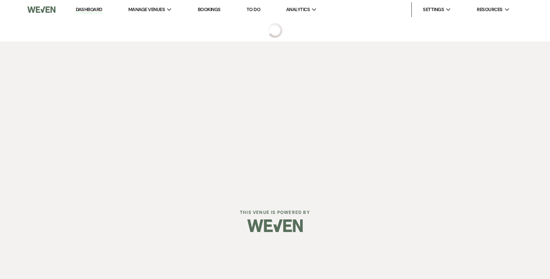
select select "5"
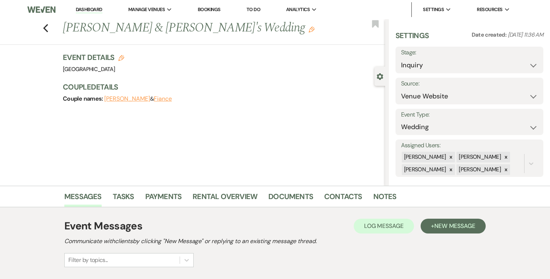
scroll to position [104, 0]
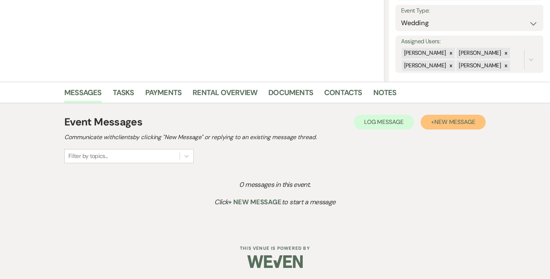
click at [472, 124] on span "New Message" at bounding box center [454, 122] width 41 height 8
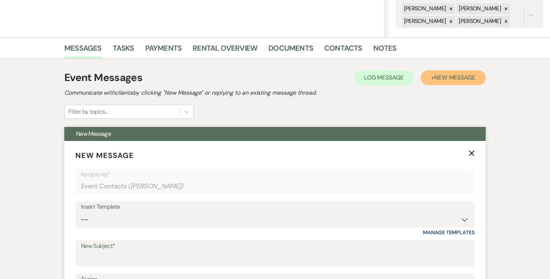
scroll to position [203, 0]
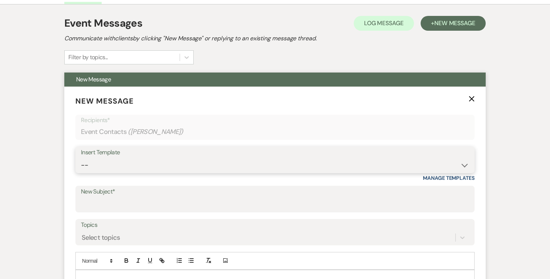
click at [332, 171] on select "-- Weven Planning Portal Introduction (Booked Events) Follow Up Intro Email- Da…" at bounding box center [275, 165] width 388 height 14
select select "419"
click at [81, 158] on select "-- Weven Planning Portal Introduction (Booked Events) Follow Up Intro Email- Da…" at bounding box center [275, 165] width 388 height 14
type input "Congratulations and Thank you for your interest in The Herreshoff Museum!"
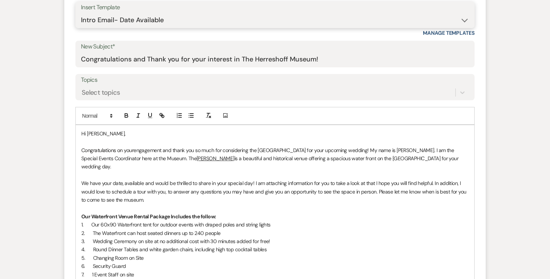
scroll to position [469, 0]
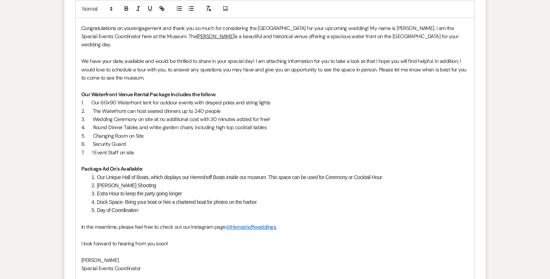
click at [125, 57] on p "We have your date, available and would be thrilled to share in your special day…" at bounding box center [274, 69] width 387 height 25
click at [135, 57] on p "We have dates available and would be thrilled to share in your special day! I a…" at bounding box center [274, 69] width 387 height 25
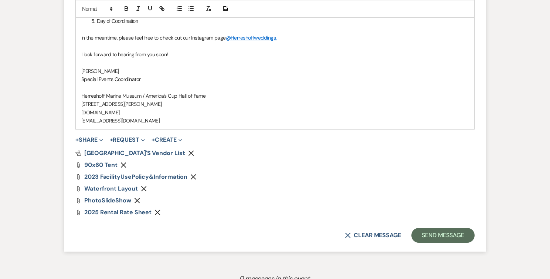
scroll to position [660, 0]
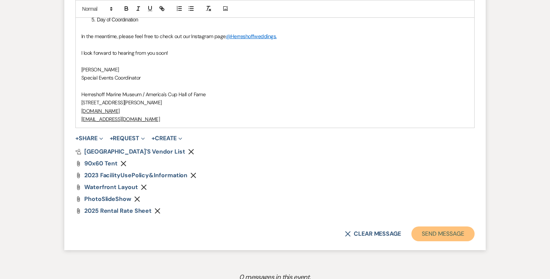
click at [442, 228] on button "Send Message" at bounding box center [442, 233] width 63 height 15
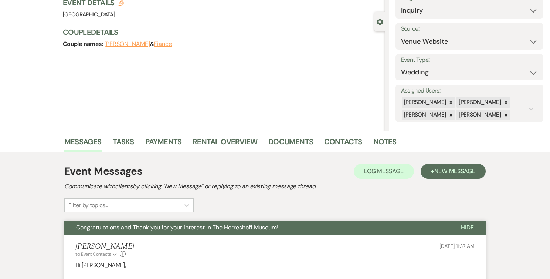
scroll to position [0, 0]
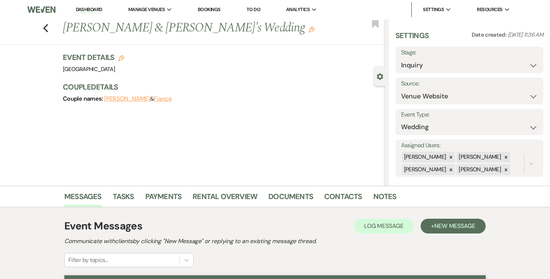
click at [90, 12] on link "Dashboard" at bounding box center [89, 9] width 27 height 7
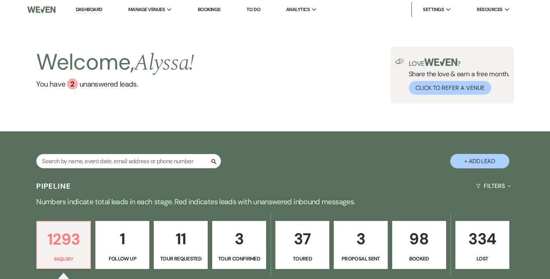
click at [405, 226] on p "98" at bounding box center [419, 238] width 44 height 25
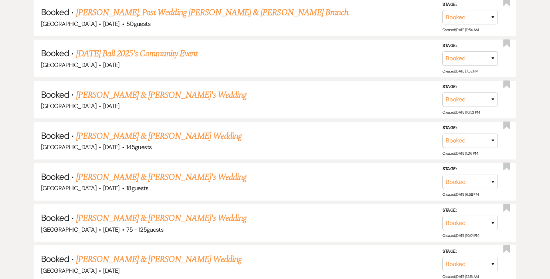
scroll to position [2401, 0]
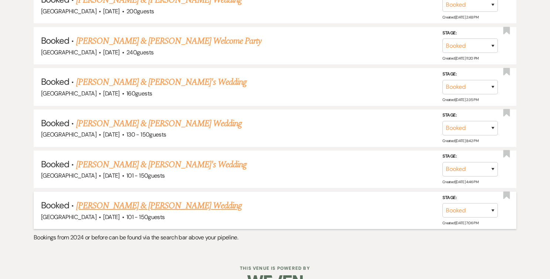
click at [196, 199] on link "[PERSON_NAME] & [PERSON_NAME] Wedding" at bounding box center [159, 205] width 166 height 13
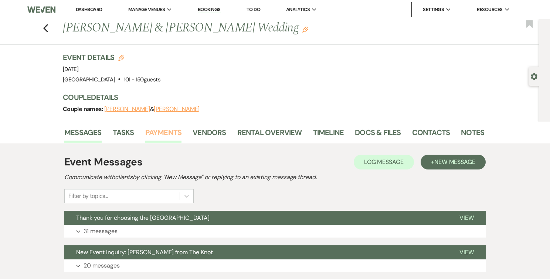
click at [170, 135] on link "Payments" at bounding box center [163, 134] width 37 height 16
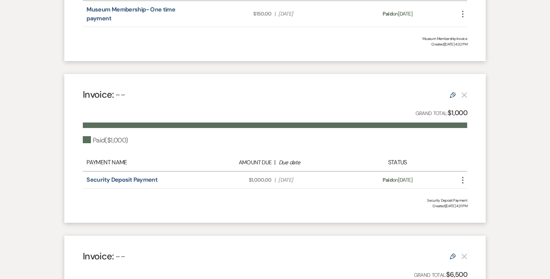
scroll to position [319, 0]
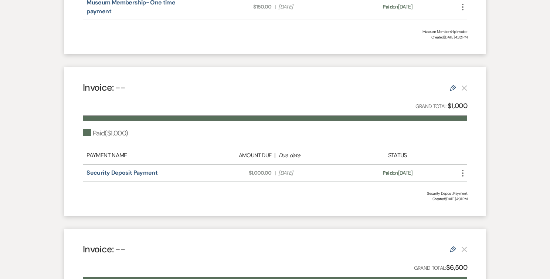
click at [463, 171] on icon "More" at bounding box center [462, 173] width 9 height 9
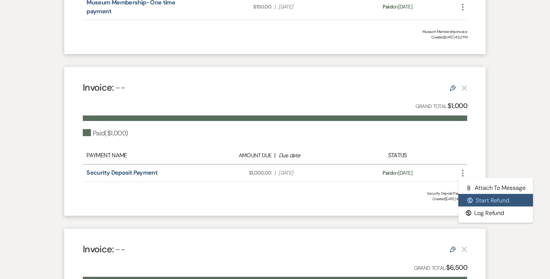
click at [481, 200] on button "$ Start Refund" at bounding box center [495, 200] width 75 height 13
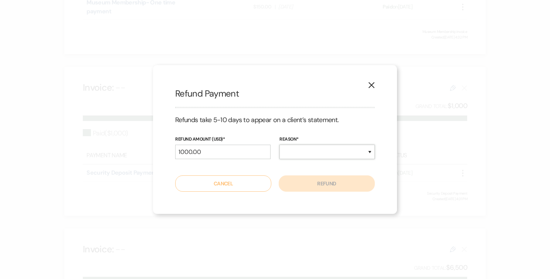
click at [319, 156] on select "Duplicate Fraudulent Requested by Customer Other" at bounding box center [326, 151] width 95 height 14
select select "other"
click at [279, 144] on select "Duplicate Fraudulent Requested by Customer Other" at bounding box center [326, 151] width 95 height 14
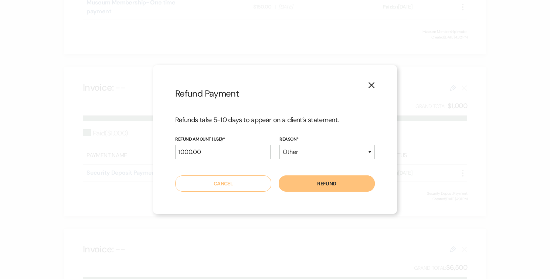
click at [319, 187] on button "Refund" at bounding box center [327, 183] width 96 height 16
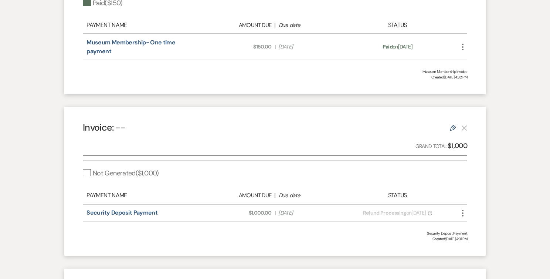
scroll to position [0, 0]
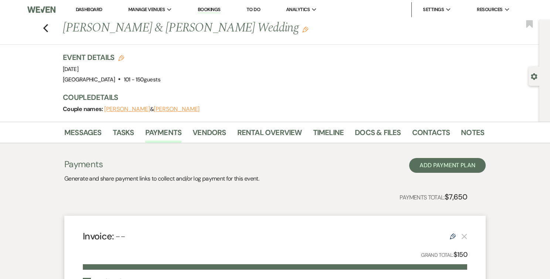
click at [48, 28] on div "Previous [PERSON_NAME] & [PERSON_NAME] Wedding Edit Bookmark" at bounding box center [267, 31] width 543 height 25
click at [43, 28] on icon "Previous" at bounding box center [46, 28] width 6 height 9
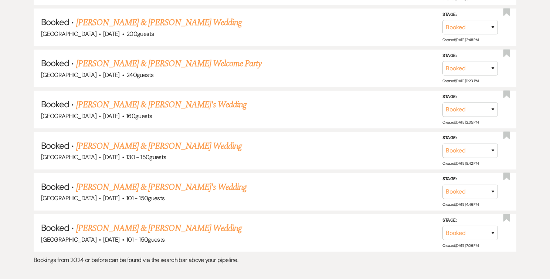
scroll to position [2391, 0]
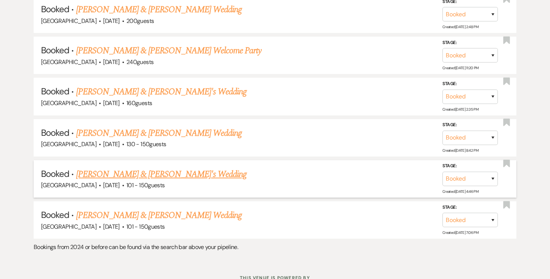
click at [130, 167] on link "[PERSON_NAME] & [PERSON_NAME]'s Wedding" at bounding box center [161, 173] width 171 height 13
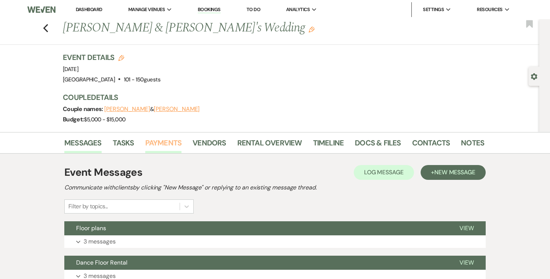
click at [160, 141] on link "Payments" at bounding box center [163, 145] width 37 height 16
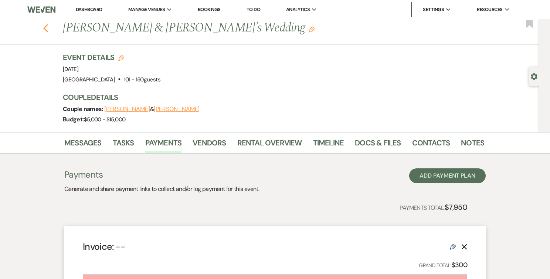
click at [47, 29] on icon "Previous" at bounding box center [46, 28] width 6 height 9
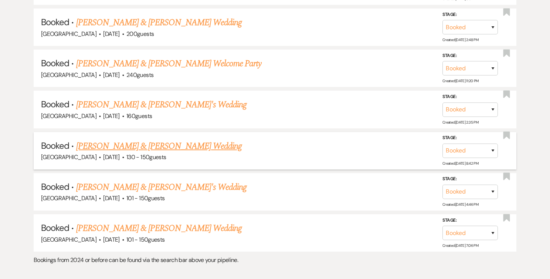
scroll to position [2391, 0]
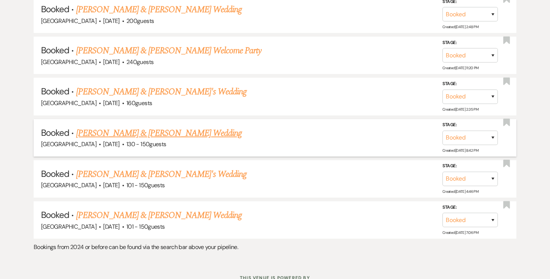
click at [122, 126] on link "[PERSON_NAME] & [PERSON_NAME] Wedding" at bounding box center [159, 132] width 166 height 13
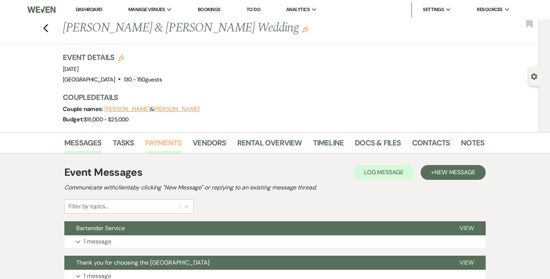
click at [172, 146] on link "Payments" at bounding box center [163, 145] width 37 height 16
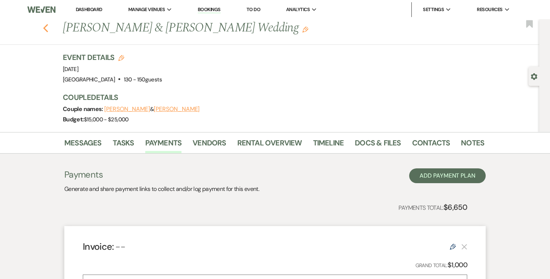
click at [47, 30] on icon "Previous" at bounding box center [46, 28] width 6 height 9
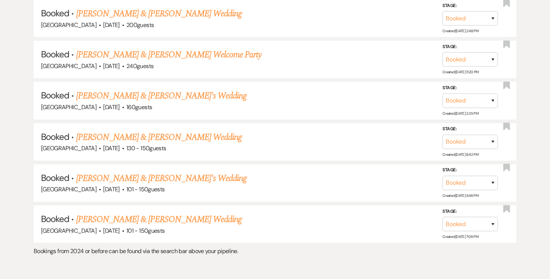
scroll to position [2389, 0]
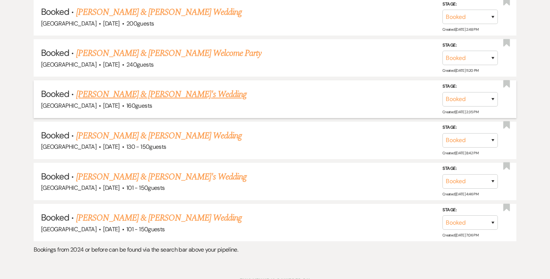
click at [145, 88] on link "[PERSON_NAME] & [PERSON_NAME]'s Wedding" at bounding box center [161, 94] width 171 height 13
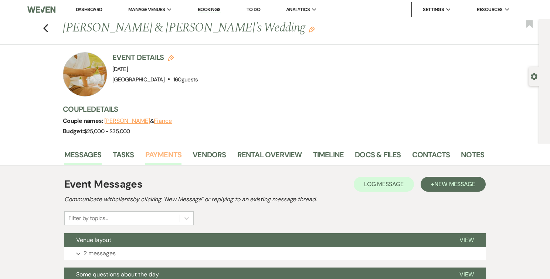
click at [173, 158] on link "Payments" at bounding box center [163, 157] width 37 height 16
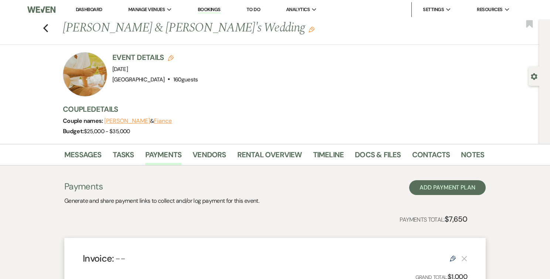
click at [48, 27] on div "Previous [PERSON_NAME] & [PERSON_NAME]'s Wedding Edit Bookmark" at bounding box center [267, 31] width 543 height 25
click at [45, 27] on icon "Previous" at bounding box center [46, 28] width 6 height 9
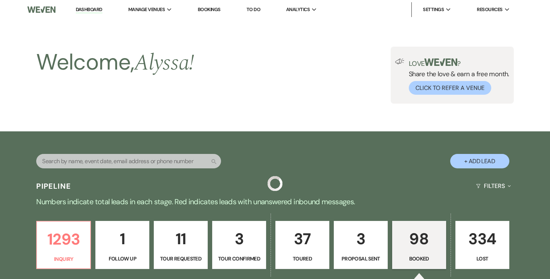
scroll to position [2391, 0]
